Goal: Task Accomplishment & Management: Complete application form

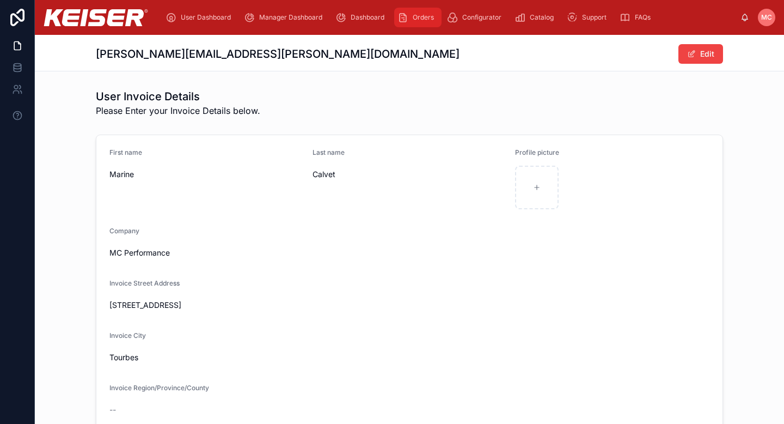
click at [408, 16] on icon "scrollable content" at bounding box center [403, 17] width 11 height 11
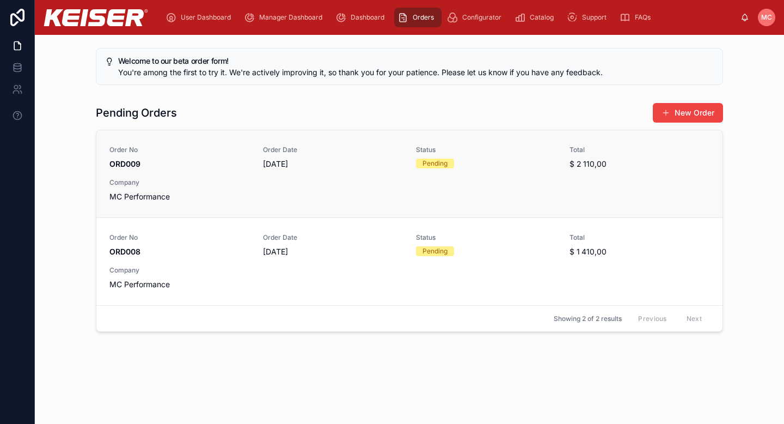
click at [511, 176] on div "Order No ORD009 Order Date [DATE] Status Pending Total $ 2 110,00 Company MC Pe…" at bounding box center [409, 173] width 600 height 57
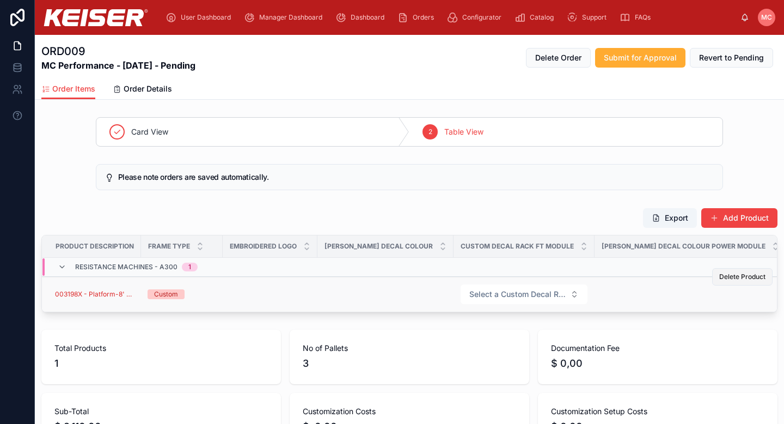
click at [736, 273] on span "Delete Product" at bounding box center [743, 276] width 46 height 9
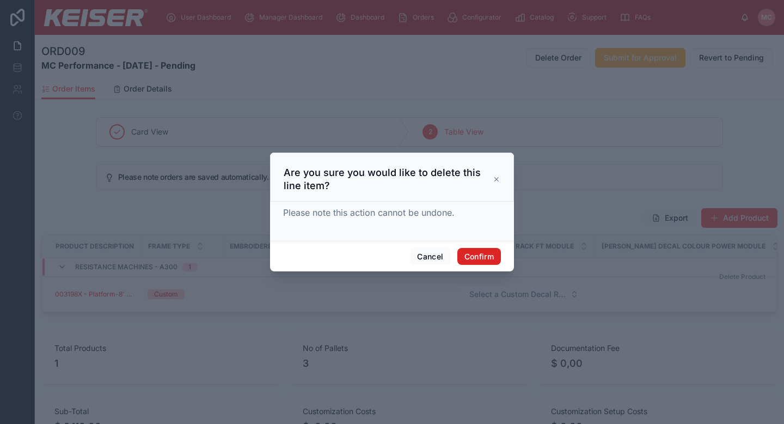
click at [474, 256] on button "Confirm" at bounding box center [480, 256] width 44 height 17
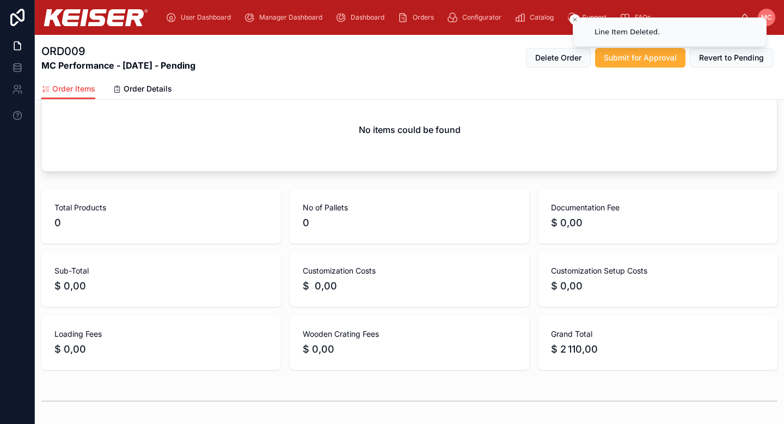
scroll to position [103, 0]
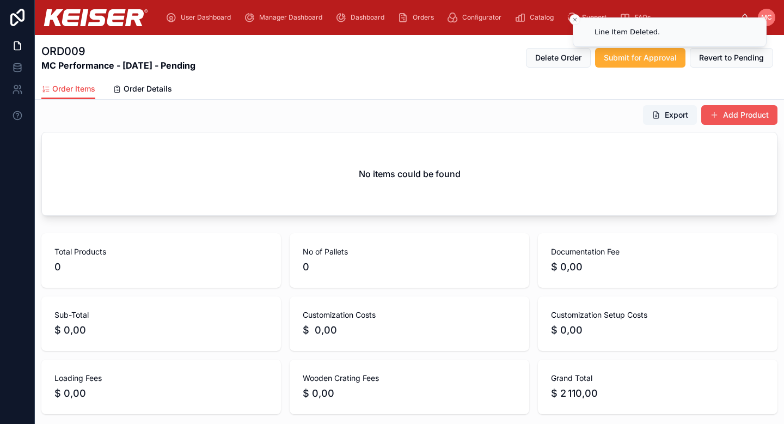
click at [727, 116] on button "Add Product" at bounding box center [740, 115] width 76 height 20
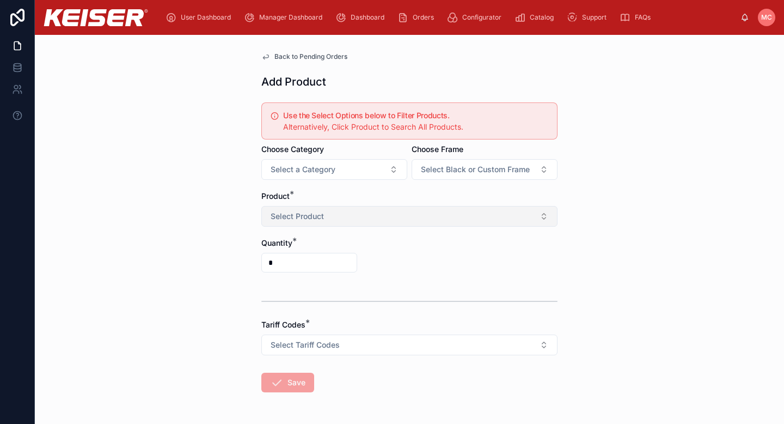
click at [272, 219] on span "Select Product" at bounding box center [297, 216] width 53 height 11
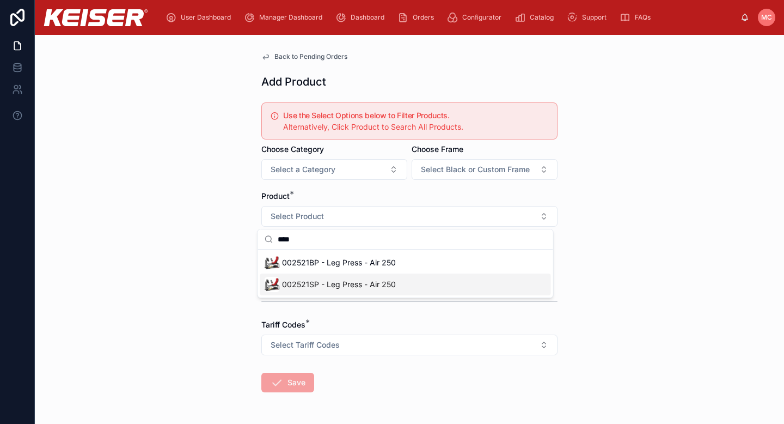
type input "****"
click at [319, 282] on span "002521SP - Leg Press - Air 250" at bounding box center [339, 284] width 114 height 11
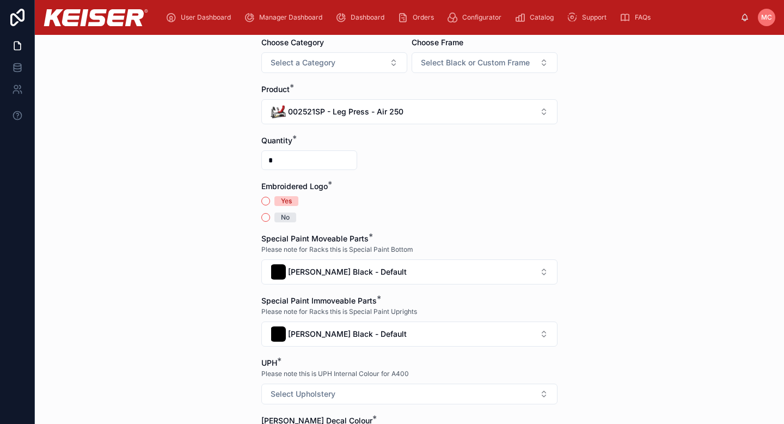
scroll to position [126, 0]
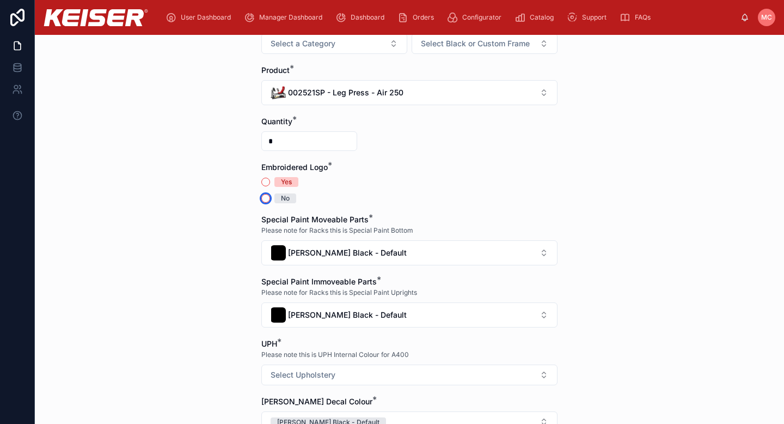
click at [261, 197] on button "No" at bounding box center [265, 198] width 9 height 9
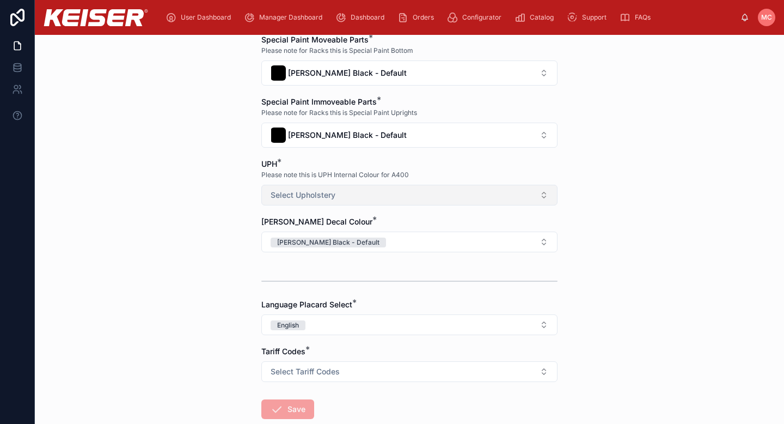
scroll to position [309, 0]
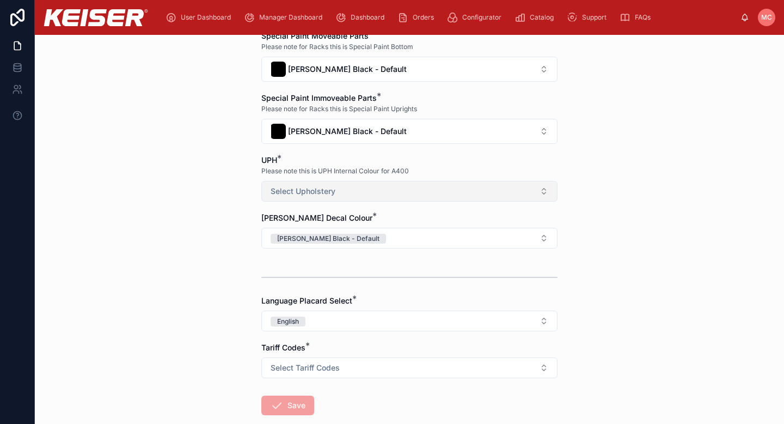
click at [273, 186] on span "Select Upholstery" at bounding box center [303, 191] width 65 height 11
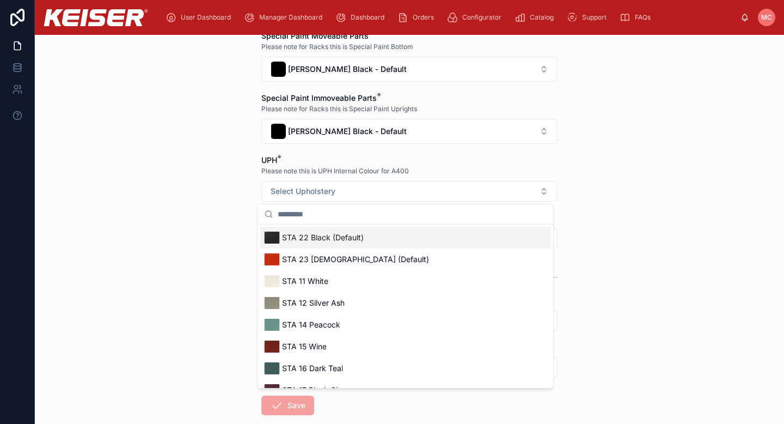
click at [285, 233] on span "STA 22 Black (Default)" at bounding box center [323, 237] width 82 height 11
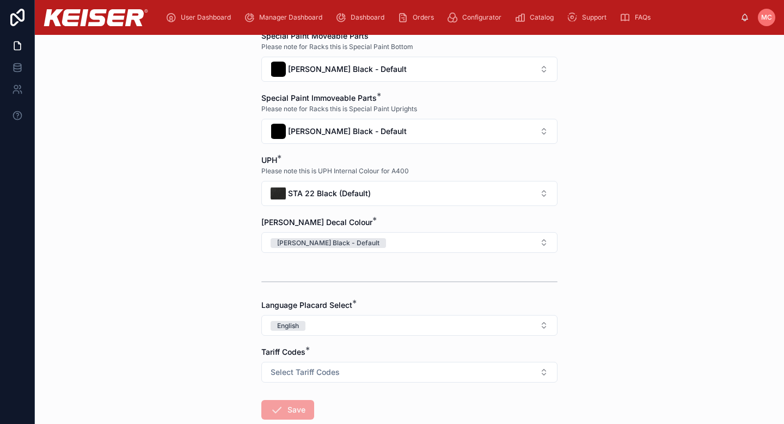
scroll to position [375, 0]
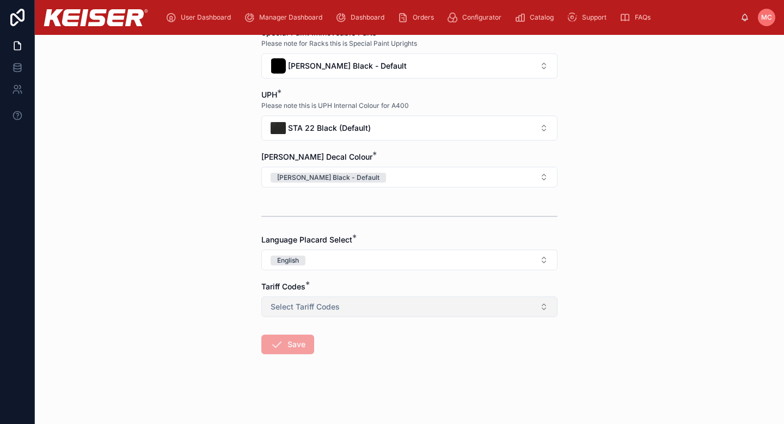
click at [284, 312] on span "Select Tariff Codes" at bounding box center [305, 306] width 69 height 11
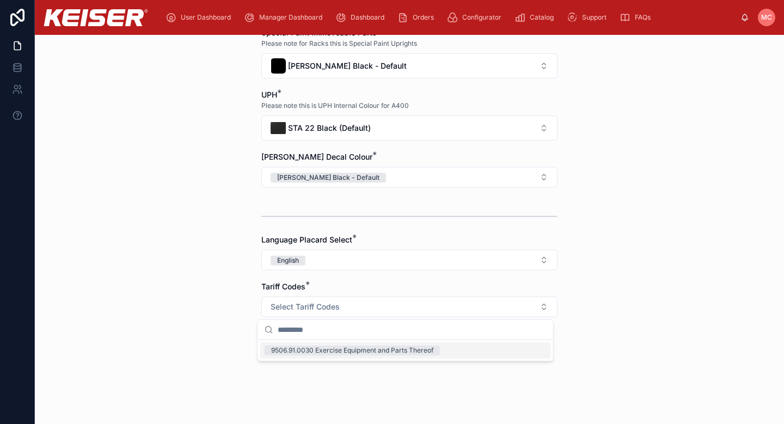
click at [288, 349] on div "9506.91.0030 Exercise Equipment and Parts Thereof" at bounding box center [352, 350] width 162 height 10
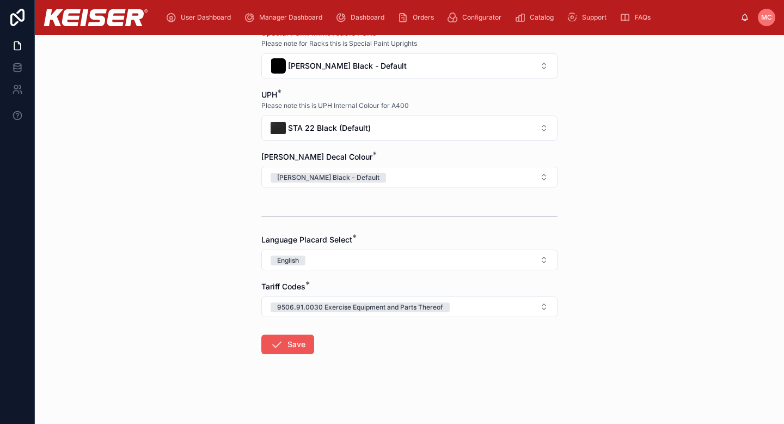
click at [271, 346] on icon at bounding box center [276, 344] width 13 height 13
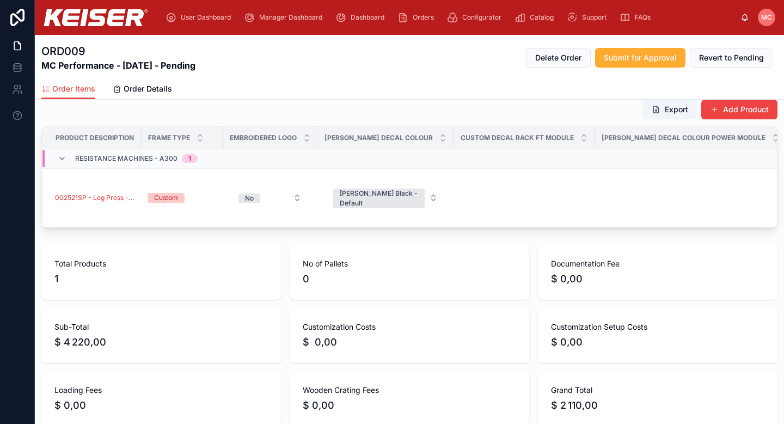
scroll to position [110, 0]
